Goal: Task Accomplishment & Management: Manage account settings

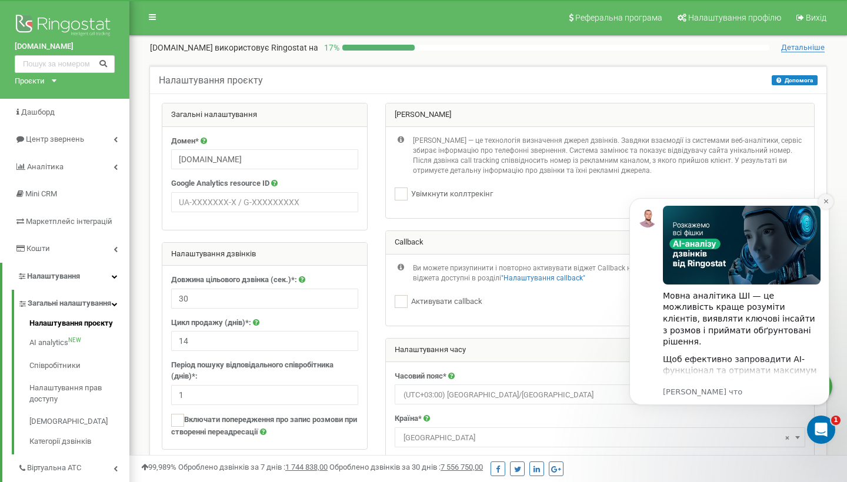
click at [824, 204] on icon "Dismiss notification" at bounding box center [826, 201] width 6 height 6
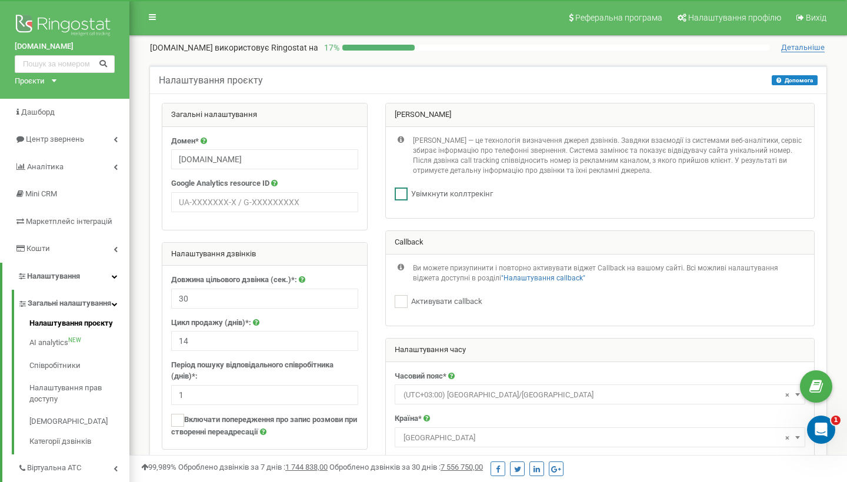
click at [402, 195] on ins at bounding box center [401, 194] width 13 height 13
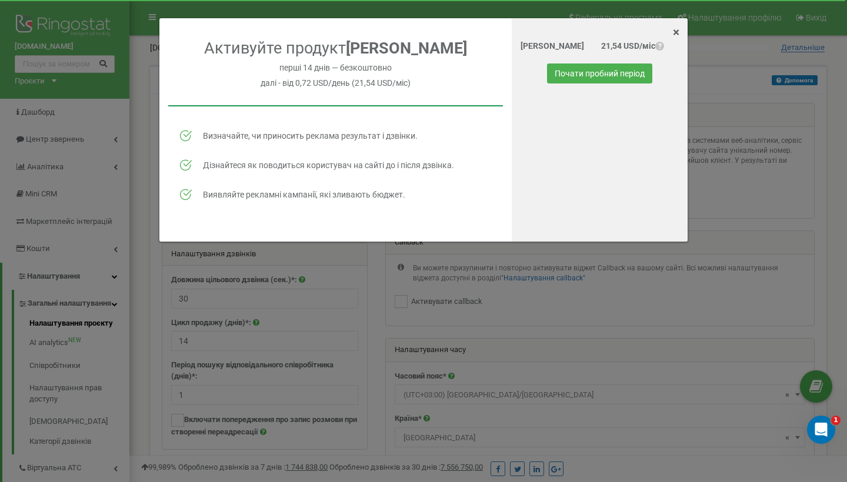
click at [675, 34] on span "×" at bounding box center [676, 32] width 6 height 14
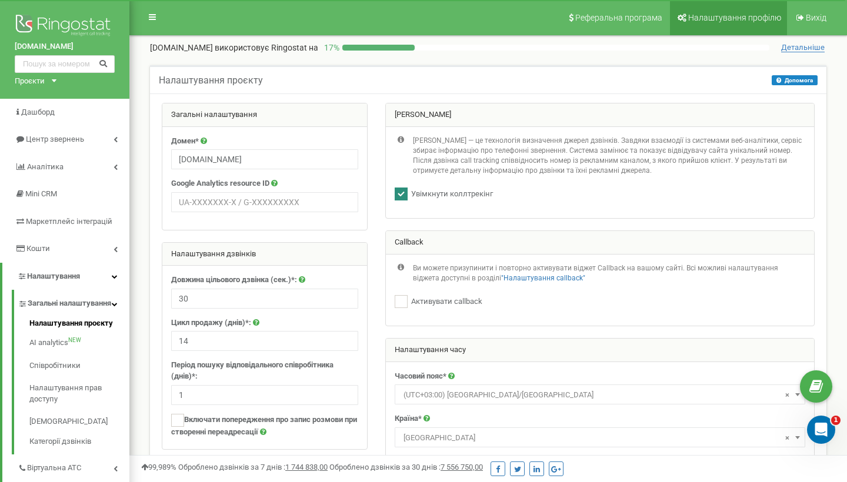
checkbox input "false"
click at [403, 300] on ins at bounding box center [401, 301] width 13 height 13
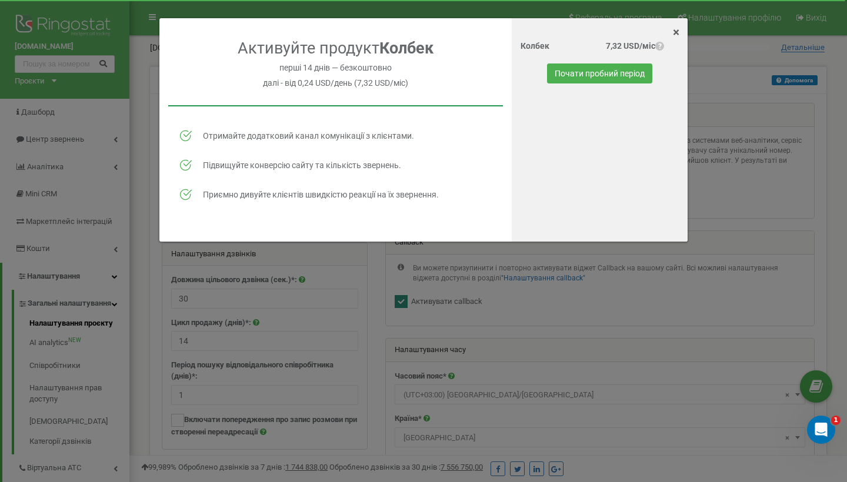
click at [676, 35] on span "×" at bounding box center [676, 32] width 6 height 14
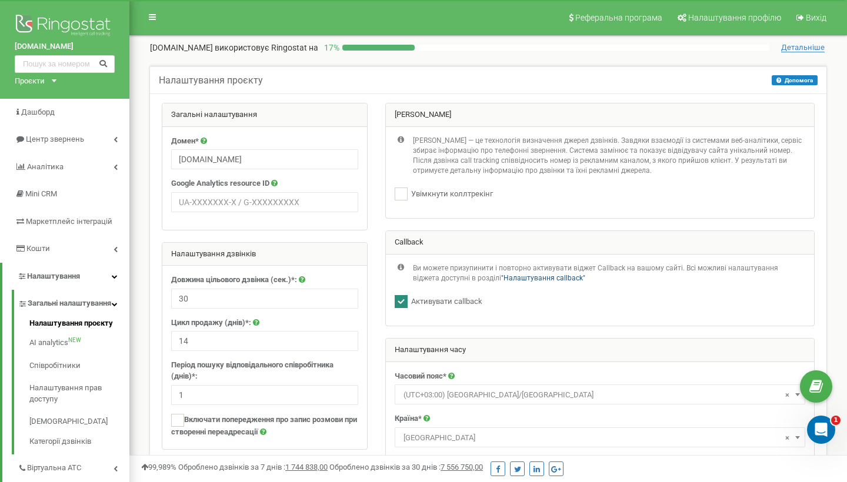
checkbox input "false"
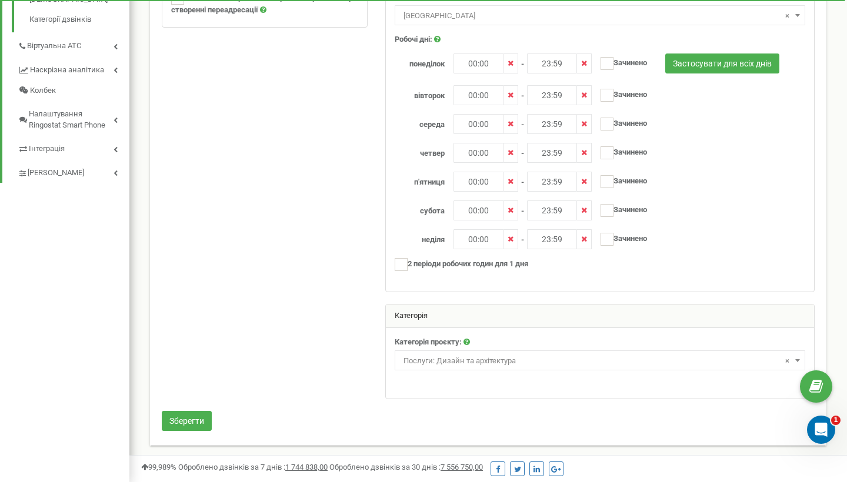
scroll to position [421, 0]
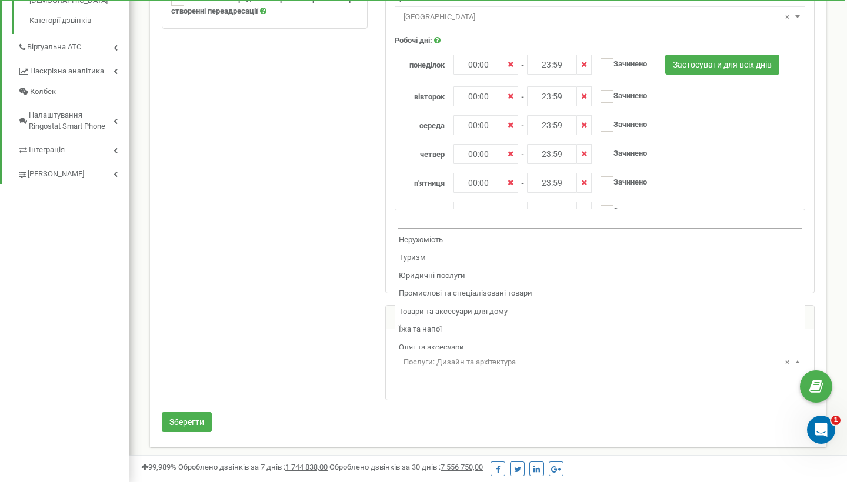
click at [515, 358] on span "× Послуги: Дизайн та архітектура" at bounding box center [600, 362] width 402 height 16
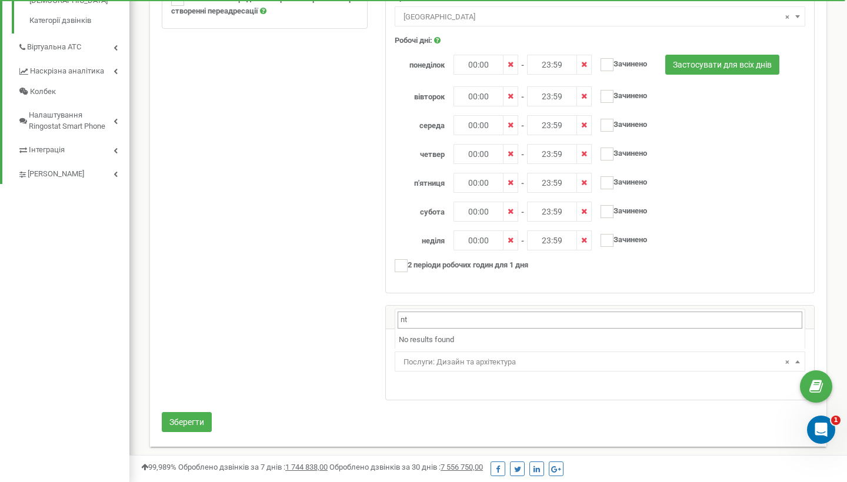
type input "n"
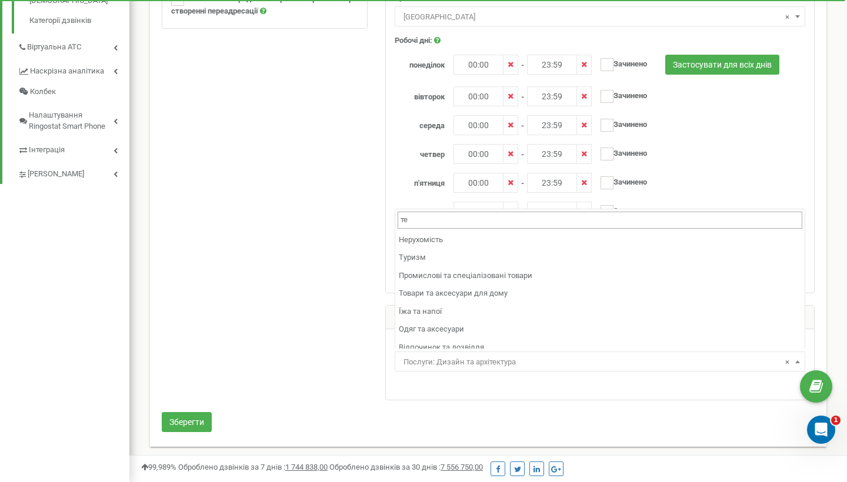
type input "т"
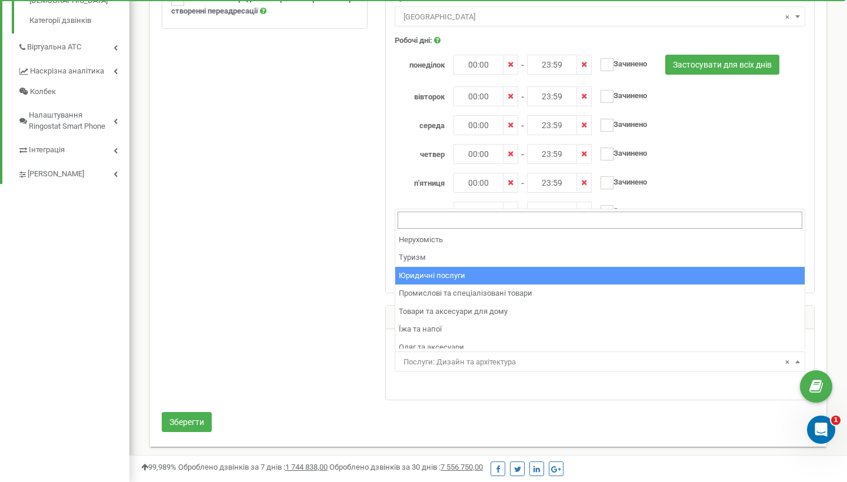
click at [295, 301] on div at bounding box center [488, 47] width 670 height 730
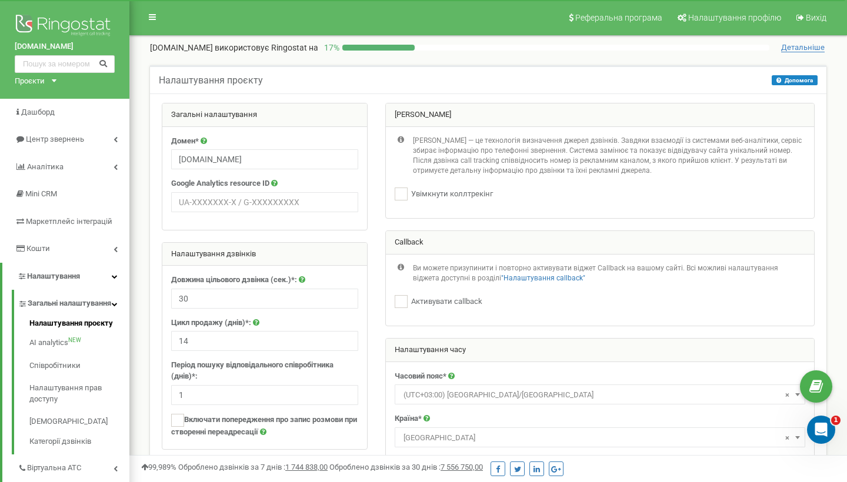
scroll to position [0, 0]
